Goal: Find specific page/section: Find specific page/section

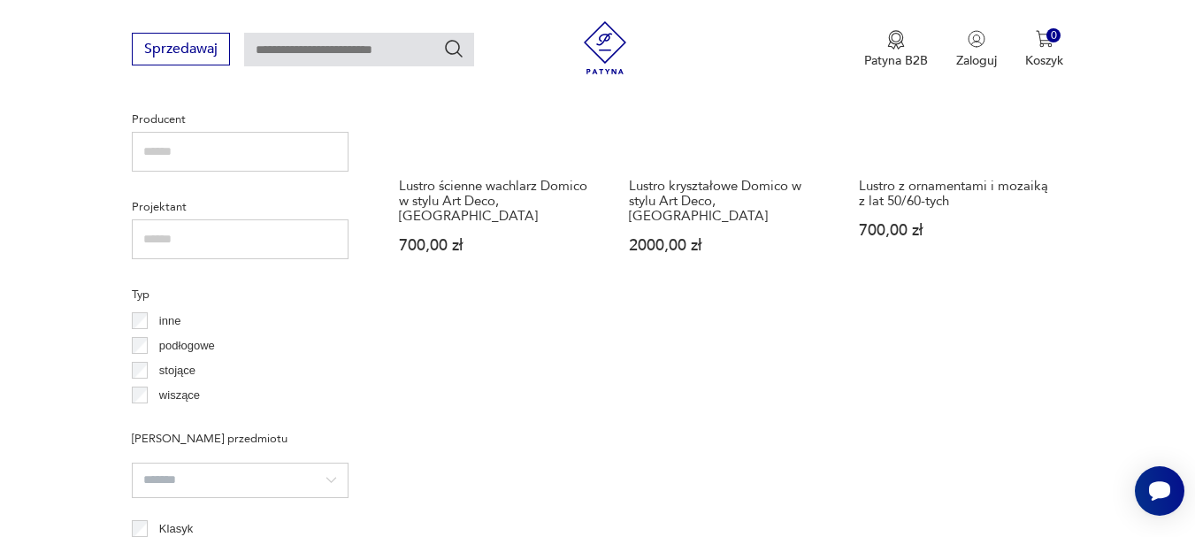
scroll to position [1265, 0]
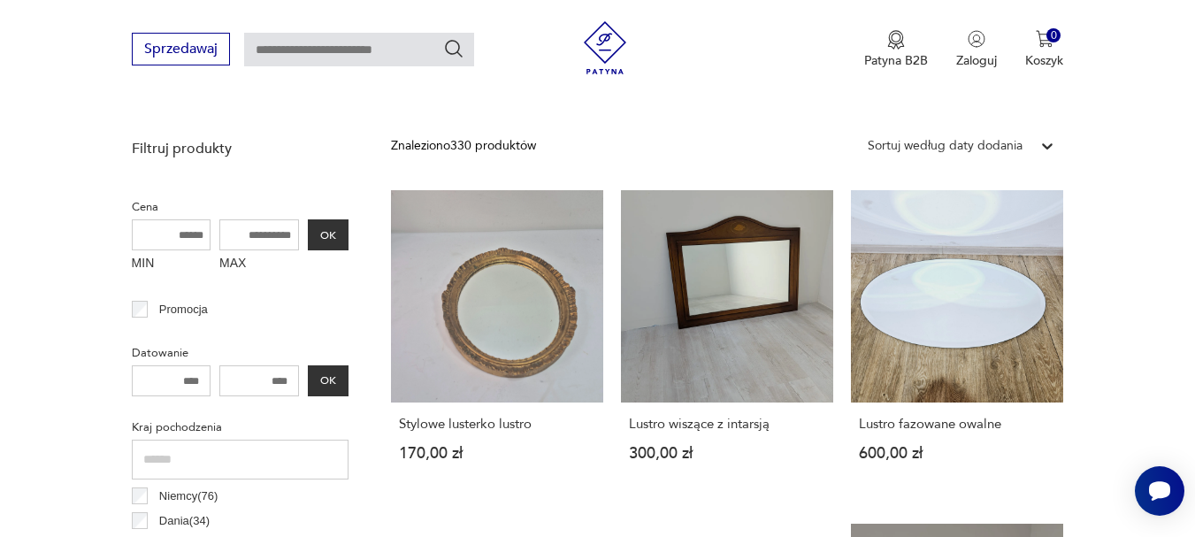
scroll to position [647, 0]
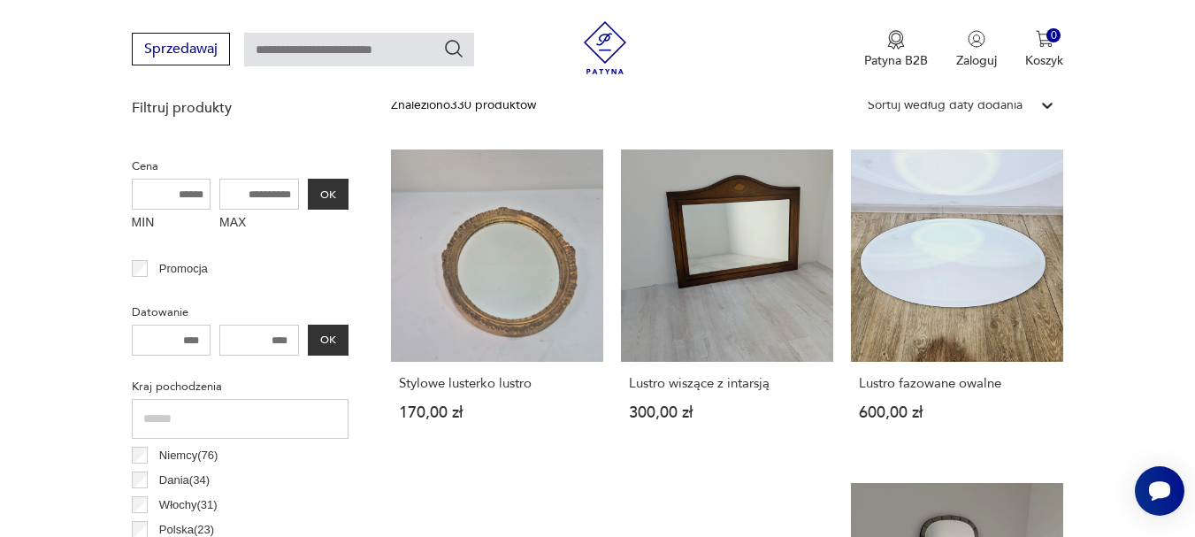
click at [204, 191] on input "MIN" at bounding box center [172, 194] width 80 height 31
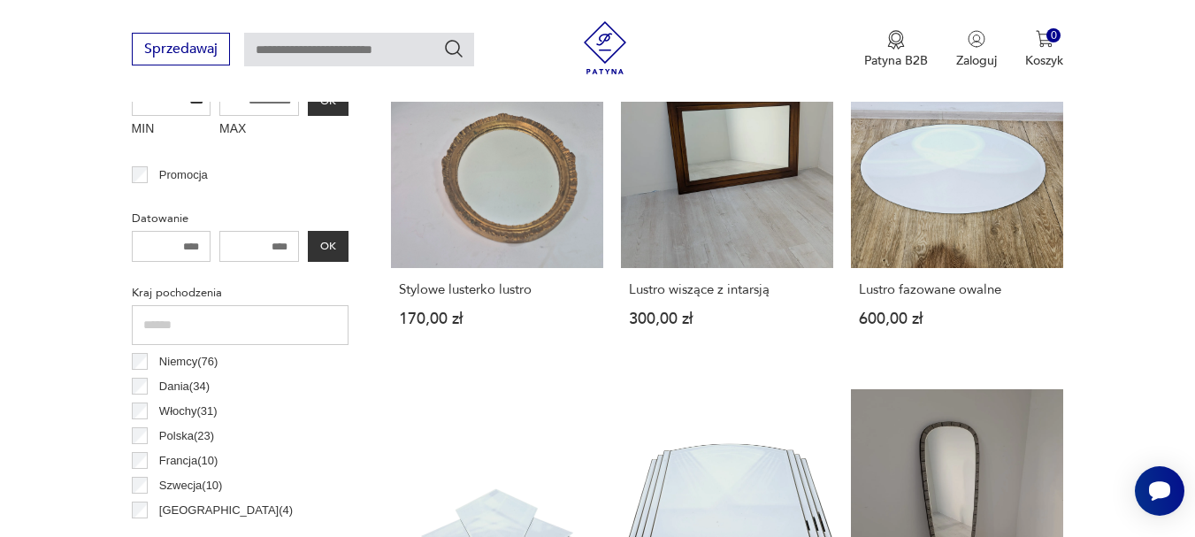
scroll to position [824, 0]
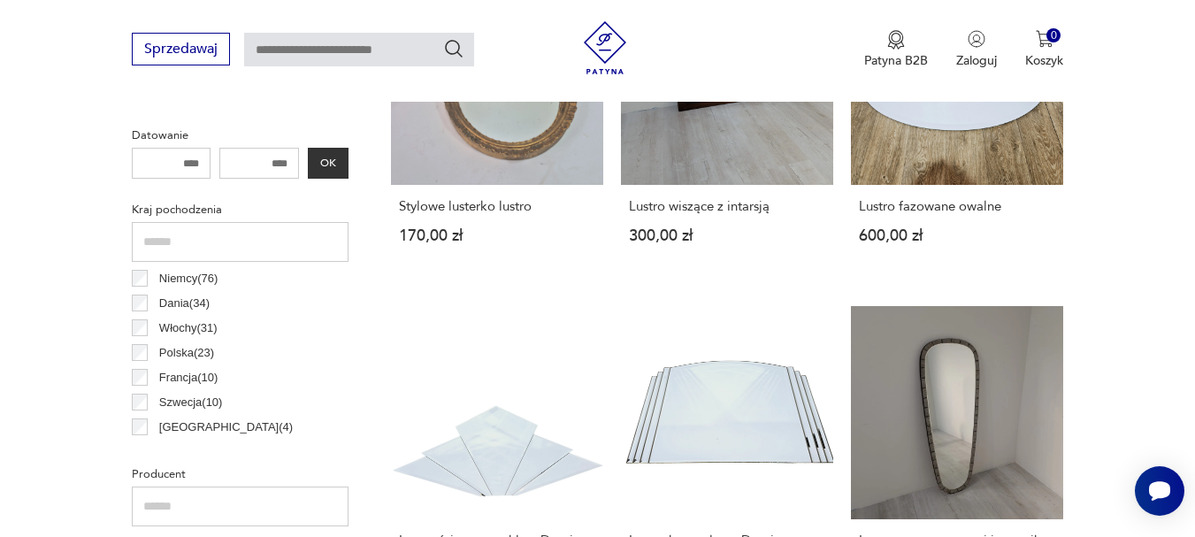
type input "***"
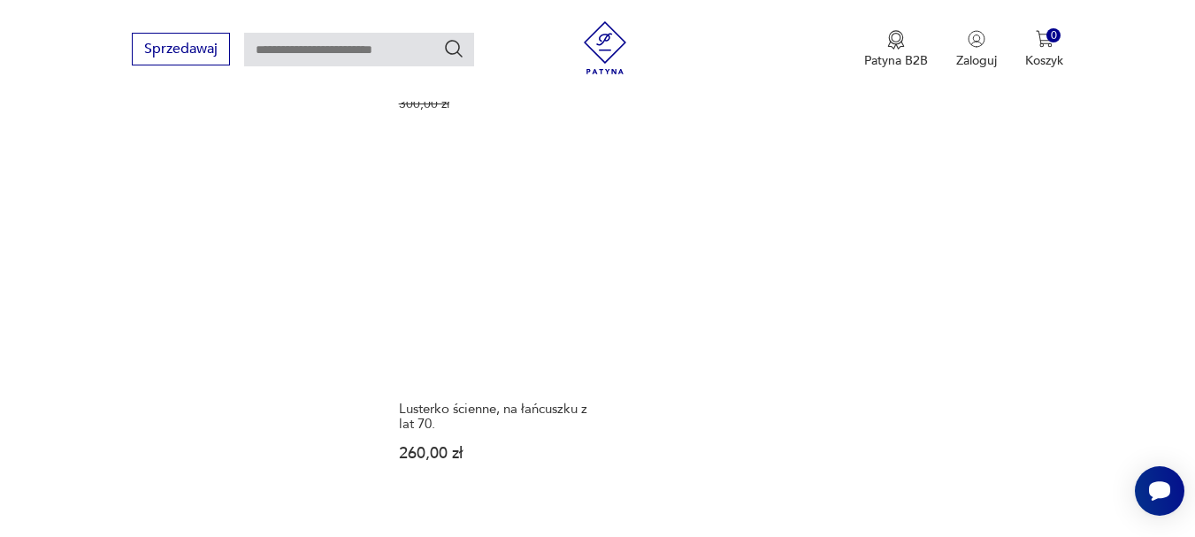
scroll to position [2594, 0]
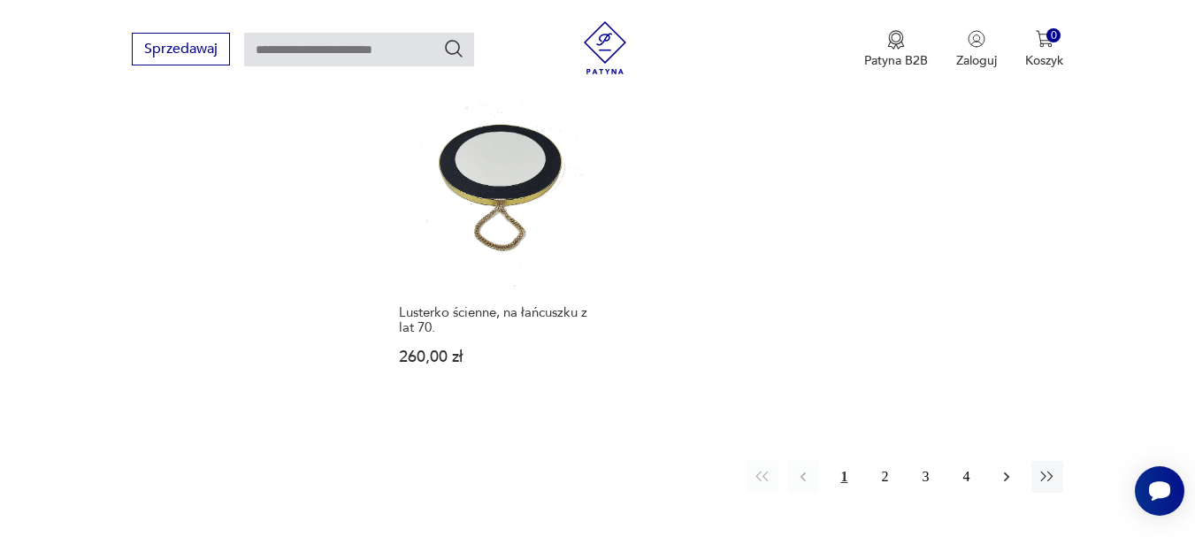
click at [1002, 468] on icon "button" at bounding box center [1007, 477] width 18 height 18
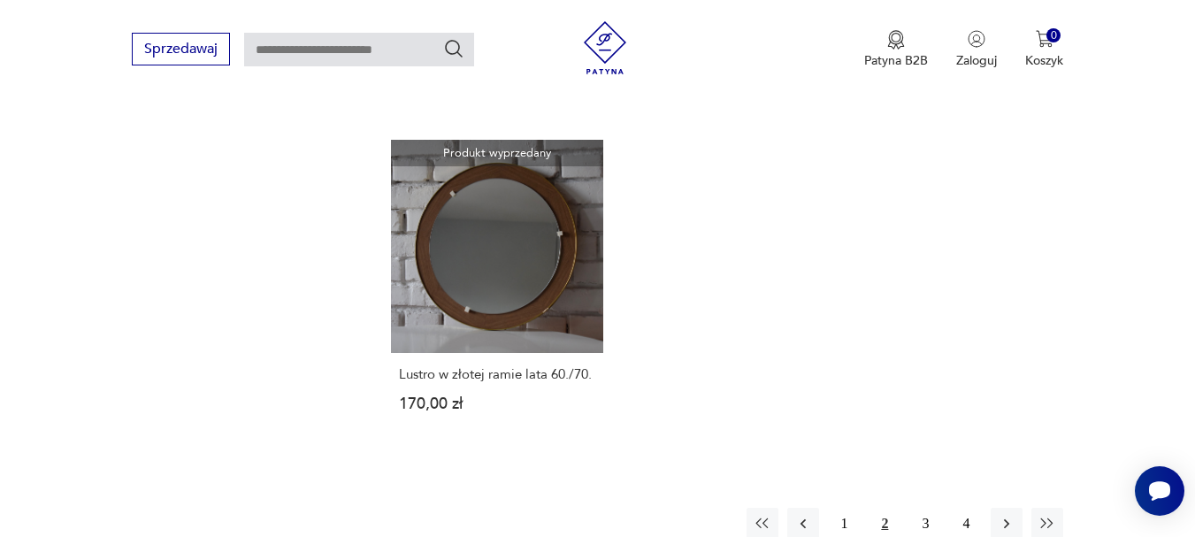
scroll to position [2505, 0]
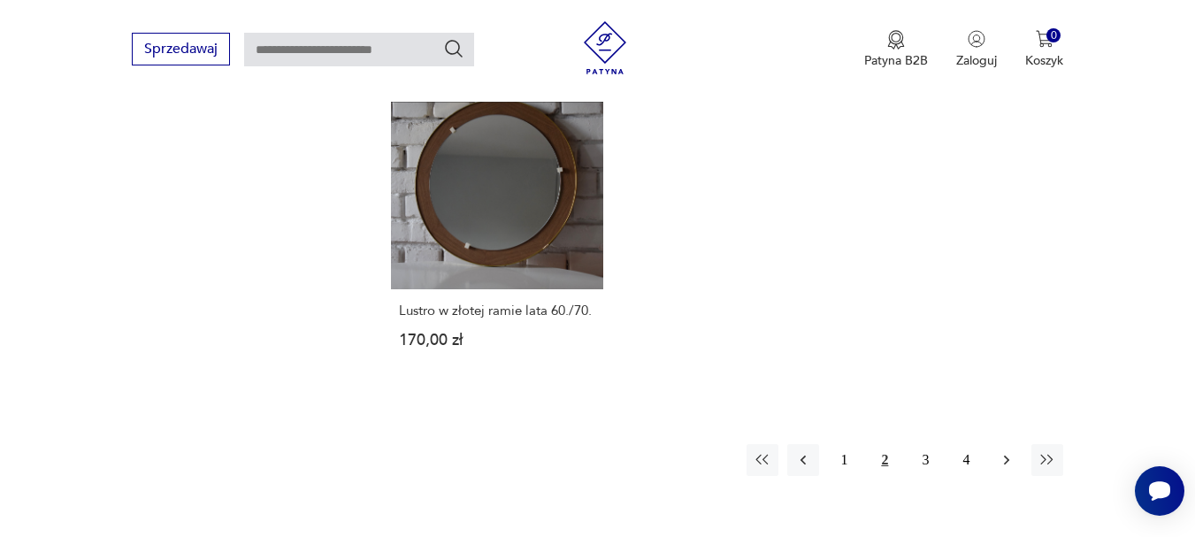
click at [1008, 451] on icon "button" at bounding box center [1007, 460] width 18 height 18
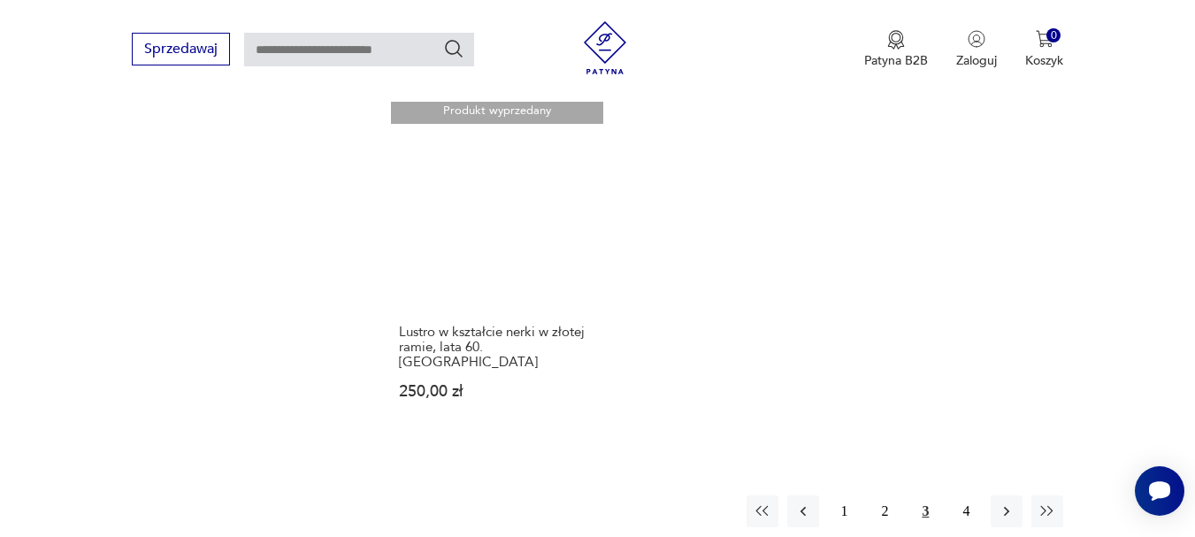
scroll to position [2505, 0]
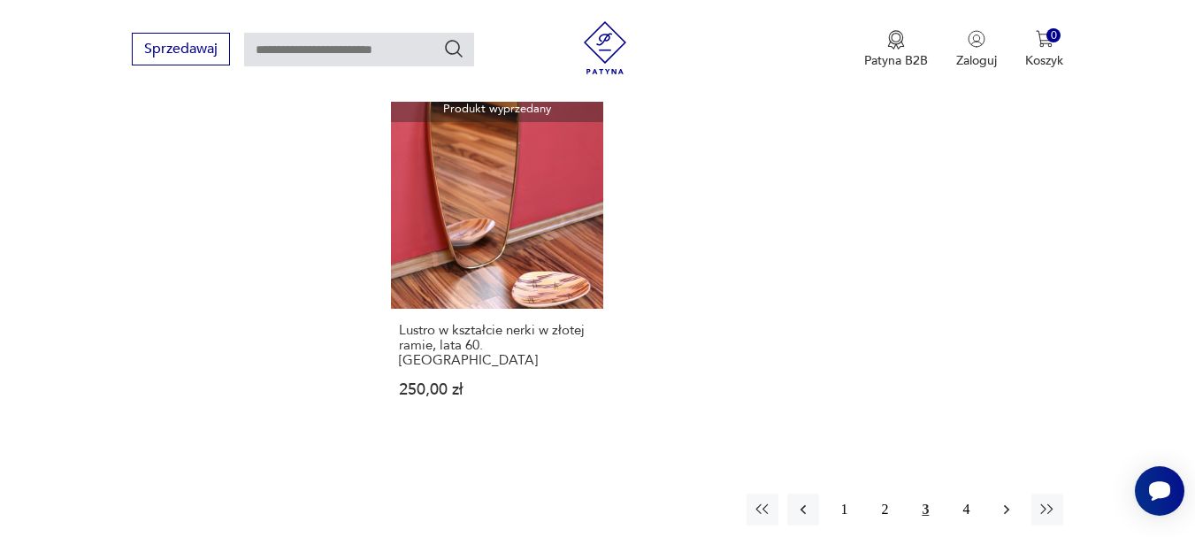
click at [1005, 501] on icon "button" at bounding box center [1007, 510] width 18 height 18
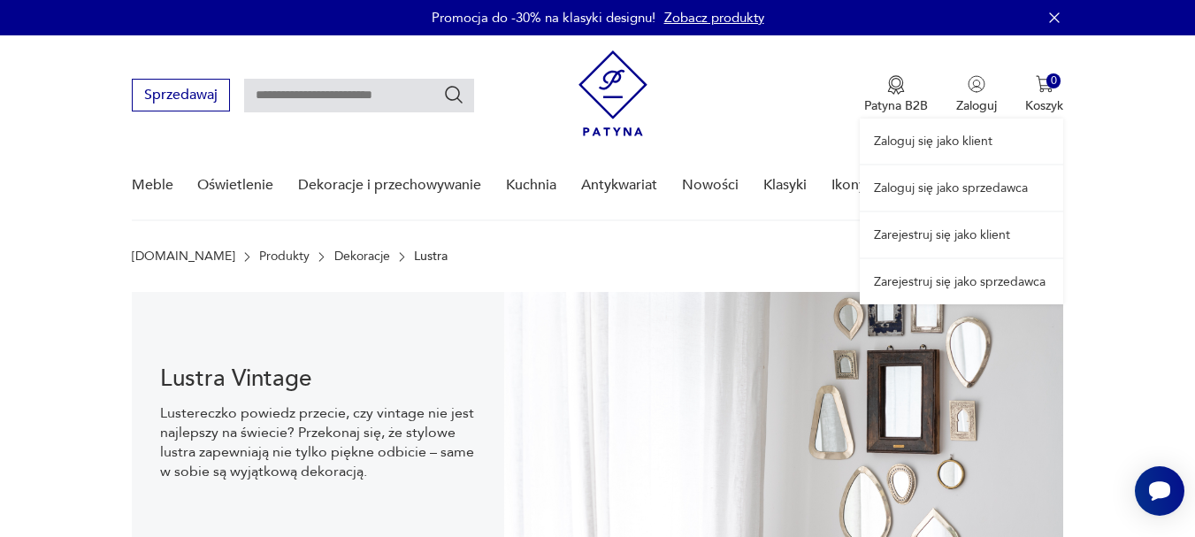
click at [986, 188] on link "Zaloguj się jako sprzedawca" at bounding box center [962, 187] width 204 height 45
